Goal: Information Seeking & Learning: Learn about a topic

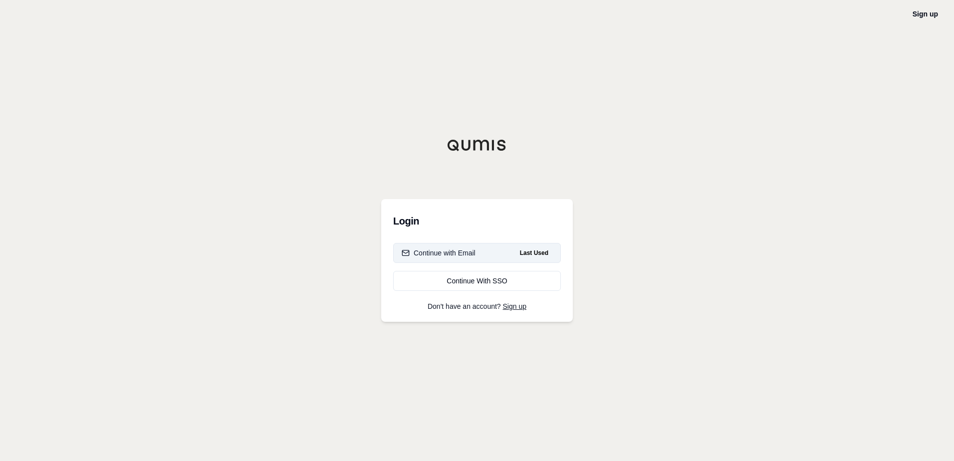
click at [486, 253] on button "Continue with Email Last Used" at bounding box center [477, 253] width 168 height 20
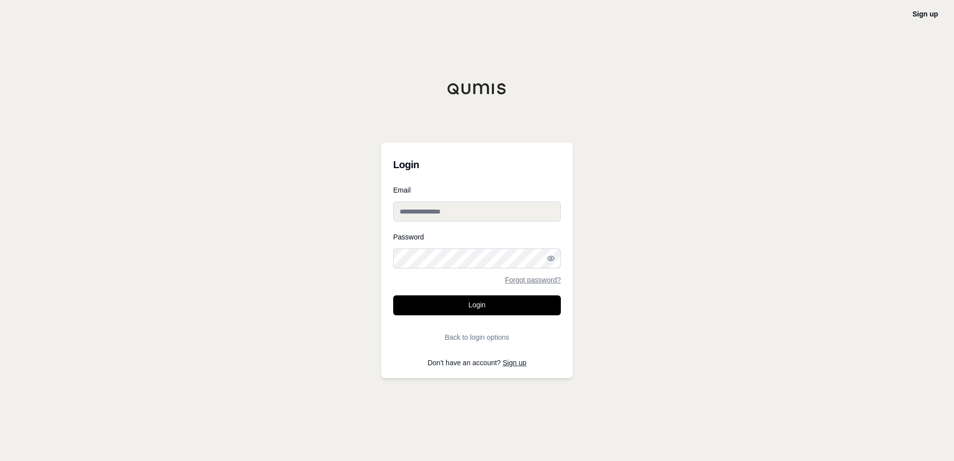
type input "**********"
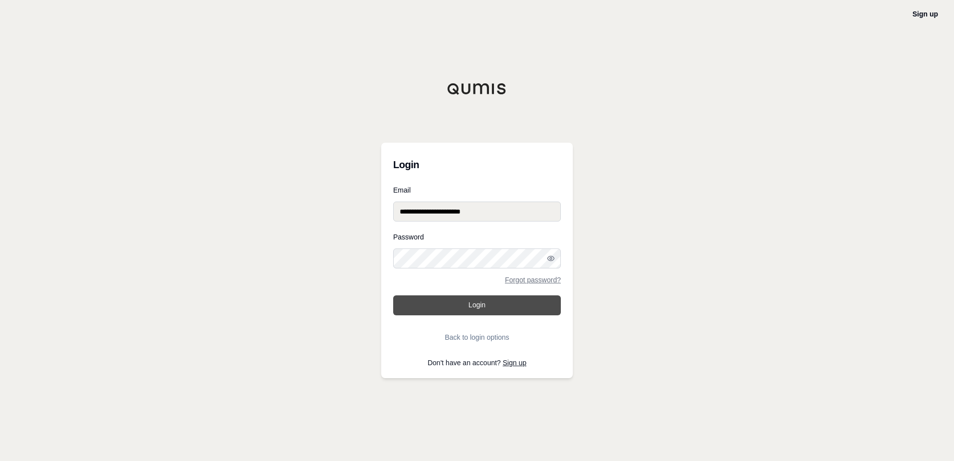
click at [506, 311] on button "Login" at bounding box center [477, 305] width 168 height 20
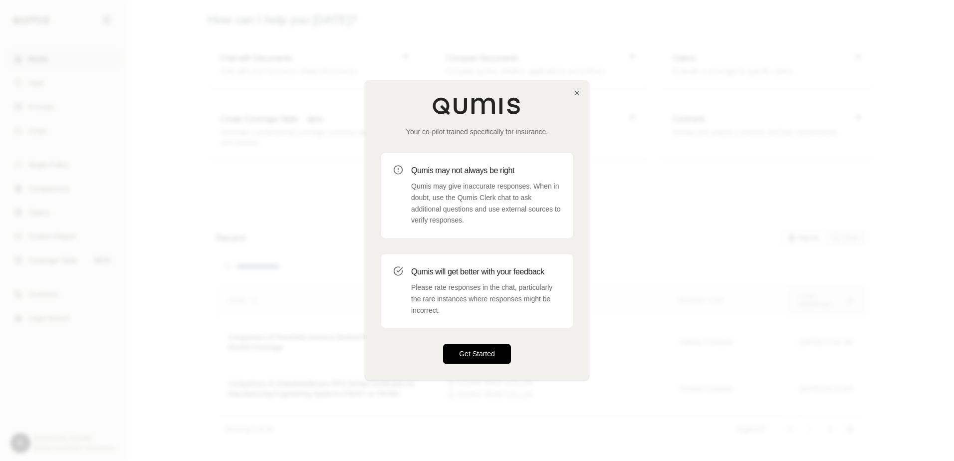
click at [482, 344] on button "Get Started" at bounding box center [477, 354] width 68 height 20
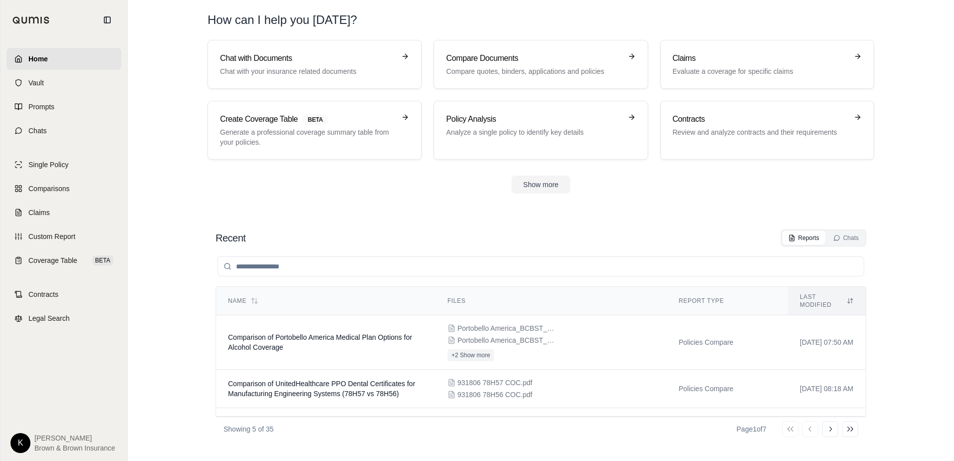
click at [482, 350] on div "Portobello America_BCBST_Medical Opt 3 $1500 Certificate Eff [DATE].pdf Portobe…" at bounding box center [551, 342] width 207 height 38
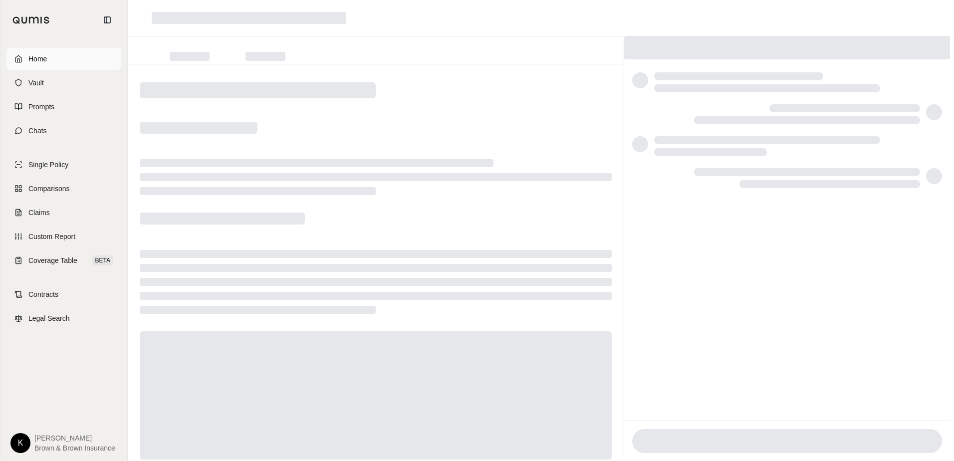
click at [47, 59] on link "Home" at bounding box center [63, 59] width 115 height 22
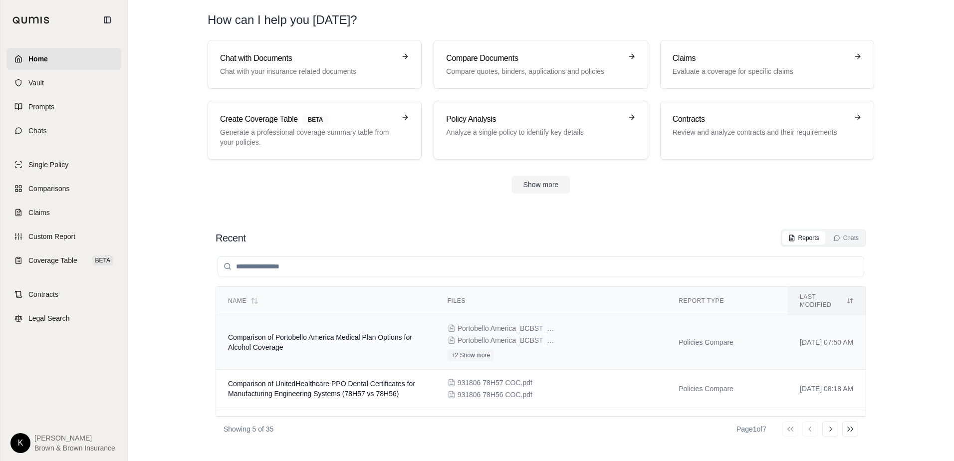
click at [299, 333] on span "Comparison of Portobello America Medical Plan Options for Alcohol Coverage" at bounding box center [320, 342] width 184 height 18
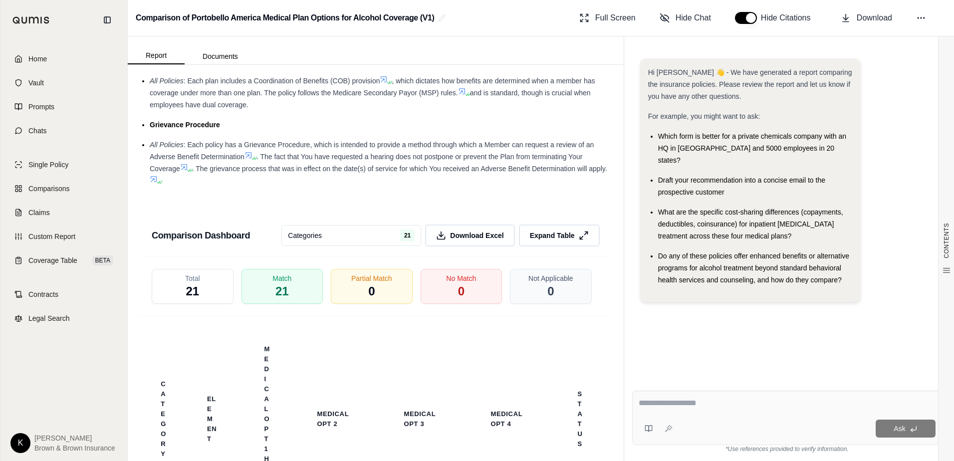
scroll to position [1989, 0]
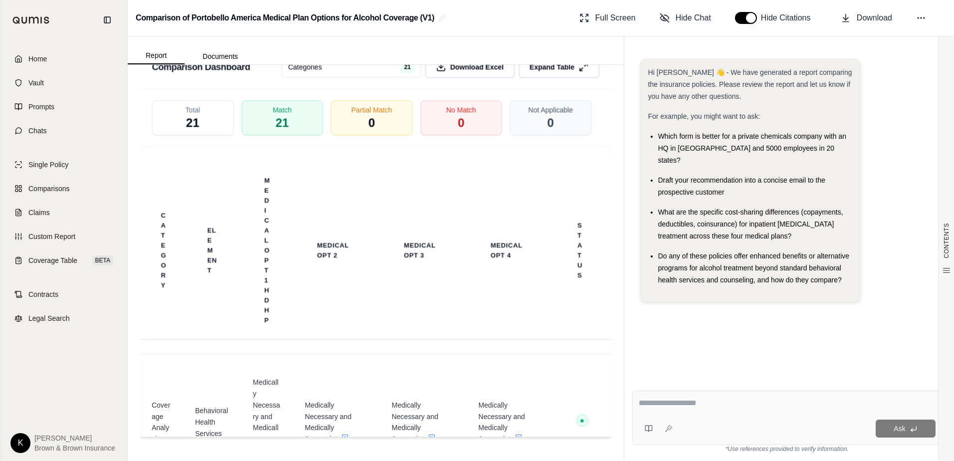
click at [721, 404] on textarea at bounding box center [787, 403] width 297 height 12
type textarea "**********"
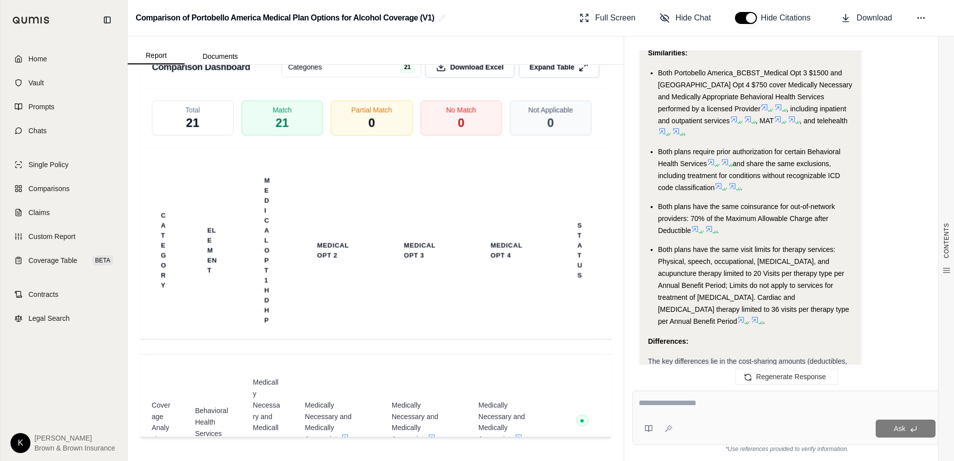
scroll to position [3741, 0]
